Goal: Task Accomplishment & Management: Manage account settings

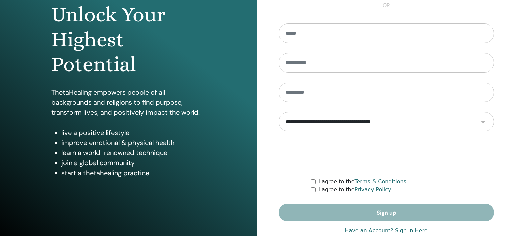
scroll to position [86, 0]
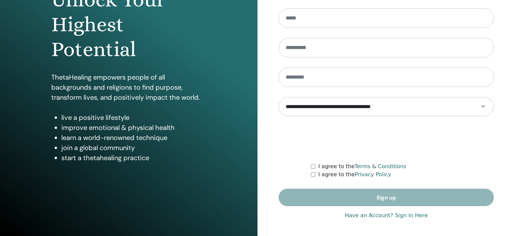
click at [411, 213] on link "Have an Account? Sign in Here" at bounding box center [386, 215] width 83 height 8
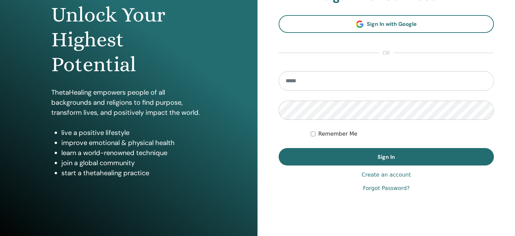
scroll to position [86, 0]
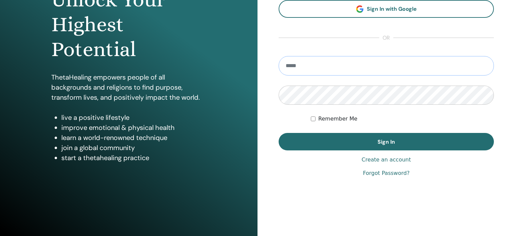
click at [324, 69] on input "email" at bounding box center [386, 65] width 215 height 19
type input "**********"
click at [279, 133] on button "Sign In" at bounding box center [386, 141] width 215 height 17
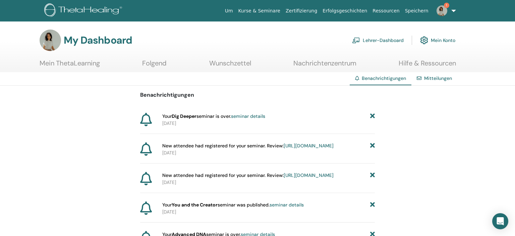
click at [264, 115] on link "seminar details" at bounding box center [248, 116] width 34 height 6
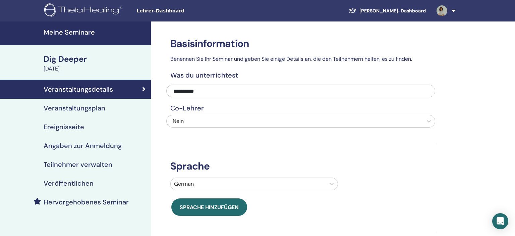
click at [78, 162] on h4 "Teilnehmer verwalten" at bounding box center [78, 164] width 69 height 8
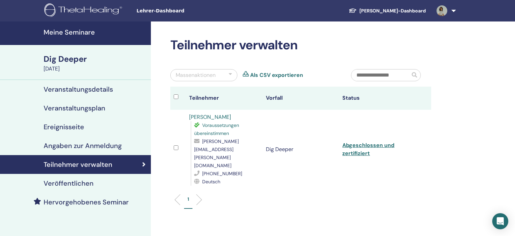
click at [74, 30] on h4 "Meine Seminare" at bounding box center [95, 32] width 103 height 8
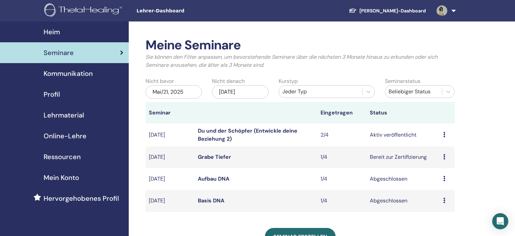
click at [242, 131] on link "Du und der Schöpfer (Entwickle deine Beziehung 2)" at bounding box center [248, 134] width 100 height 15
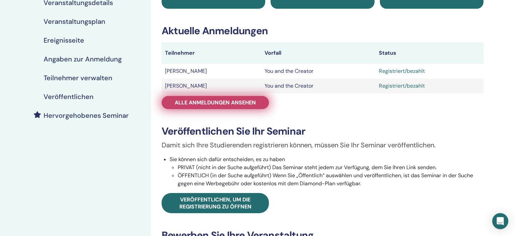
scroll to position [71, 0]
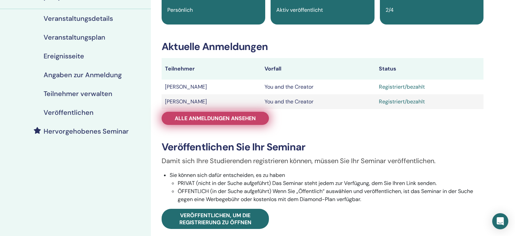
click at [246, 117] on span "Alle Anmeldungen ansehen" at bounding box center [215, 118] width 81 height 7
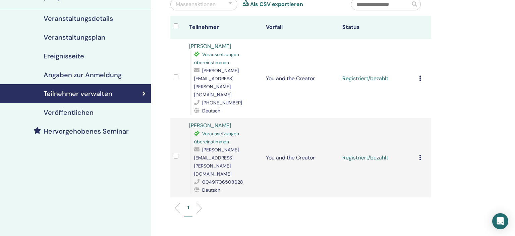
click at [421, 75] on icon at bounding box center [420, 77] width 2 height 5
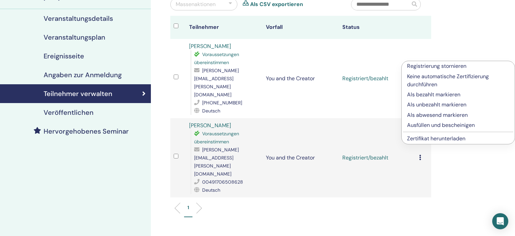
click at [438, 125] on p "Ausfüllen und bescheinigen" at bounding box center [458, 125] width 102 height 8
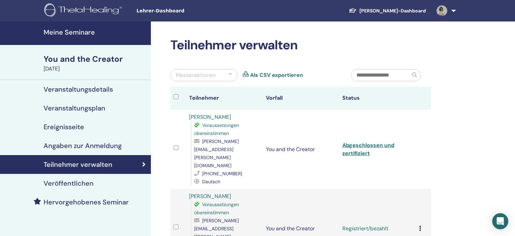
click at [421, 225] on icon at bounding box center [420, 227] width 2 height 5
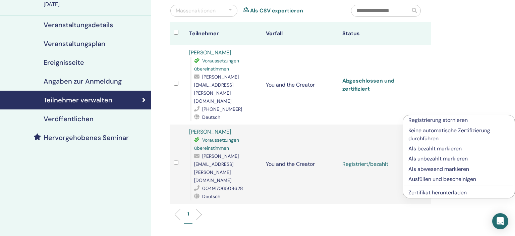
scroll to position [71, 0]
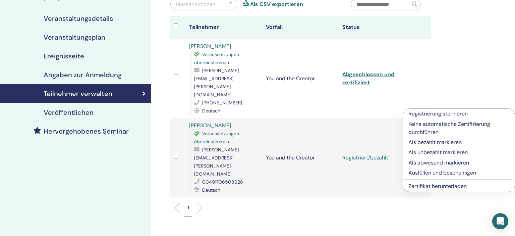
click at [430, 173] on p "Ausfüllen und bescheinigen" at bounding box center [458, 173] width 101 height 8
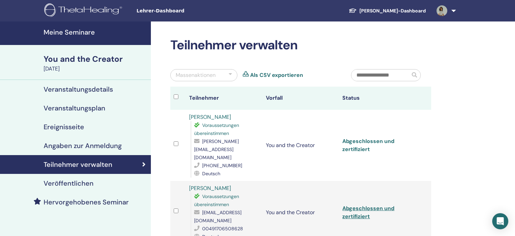
click at [374, 137] on link "Abgeschlossen und zertifiziert" at bounding box center [368, 144] width 52 height 15
click at [370, 205] on link "Abgeschlossen und zertifiziert" at bounding box center [368, 212] width 52 height 15
click at [455, 12] on link at bounding box center [444, 10] width 27 height 21
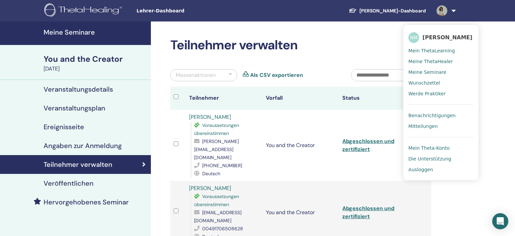
click at [438, 190] on div "Teilnehmer verwalten Massenaktionen Als CSV exportieren Teilnehmer Vorfall Stat…" at bounding box center [322, 192] width 343 height 343
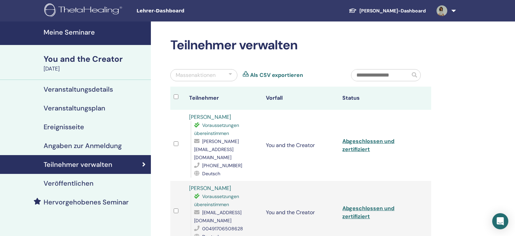
click at [454, 10] on link at bounding box center [444, 10] width 27 height 21
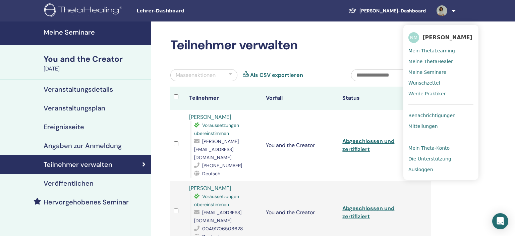
click at [430, 169] on span "Ausloggen" at bounding box center [420, 169] width 24 height 6
